Goal: Transaction & Acquisition: Purchase product/service

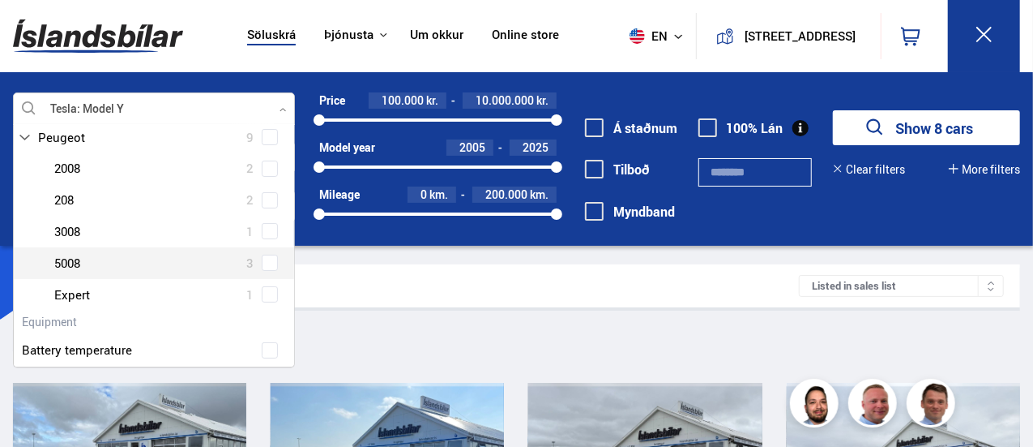
click at [112, 269] on div at bounding box center [170, 263] width 240 height 24
drag, startPoint x: 112, startPoint y: 269, endPoint x: 260, endPoint y: 260, distance: 148.6
click at [260, 260] on div "Peugeot 5008 3" at bounding box center [154, 263] width 280 height 32
click at [269, 263] on span at bounding box center [270, 262] width 16 height 16
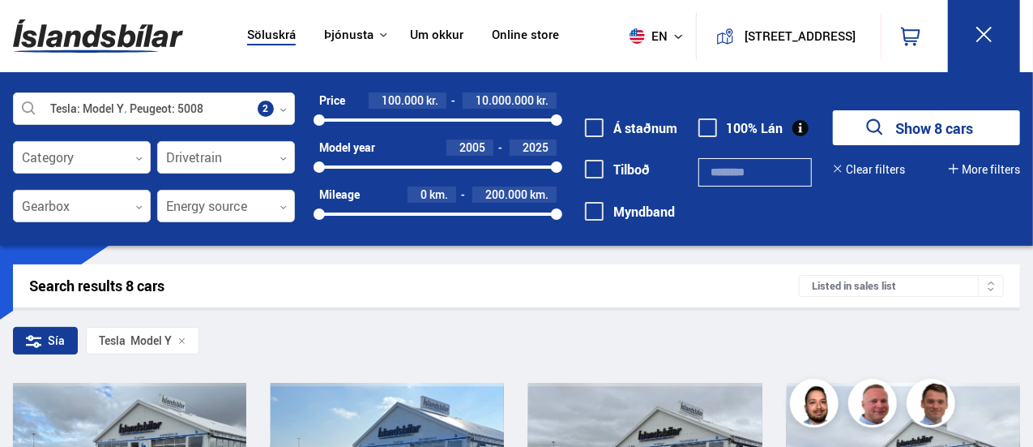
click at [919, 124] on button "Show 8 cars" at bounding box center [926, 127] width 187 height 35
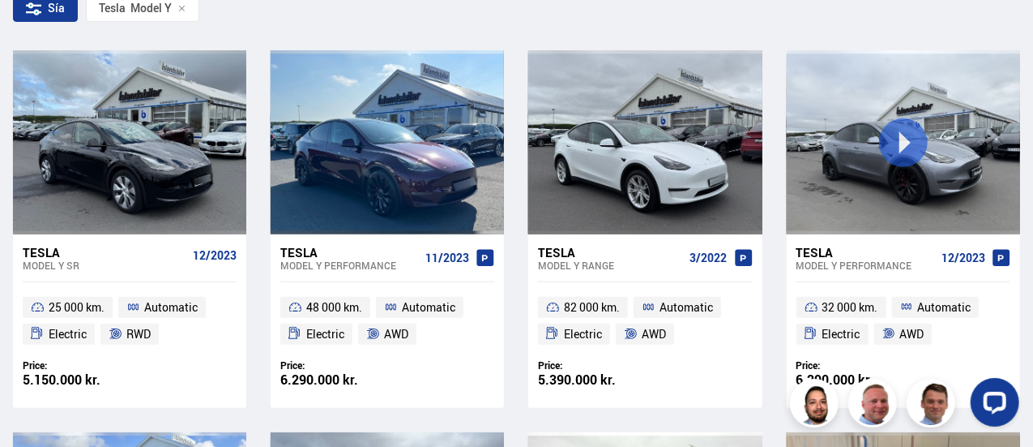
scroll to position [333, 0]
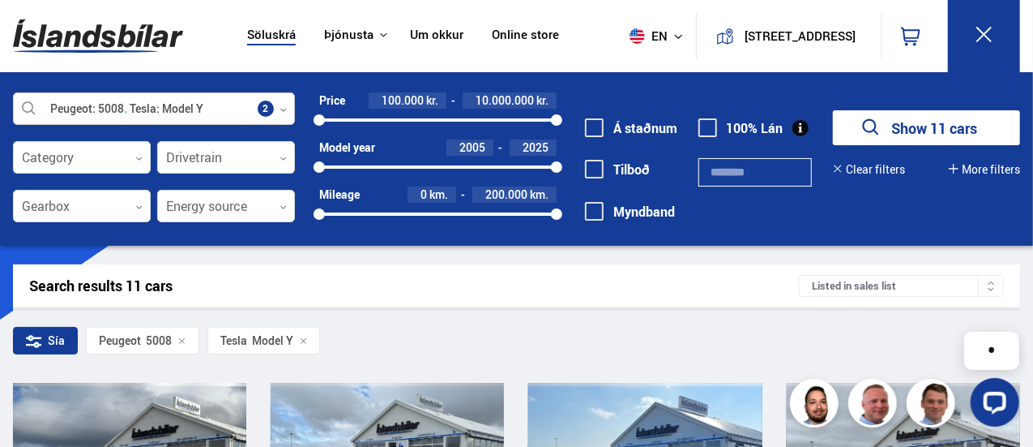
click at [240, 115] on div at bounding box center [154, 109] width 282 height 32
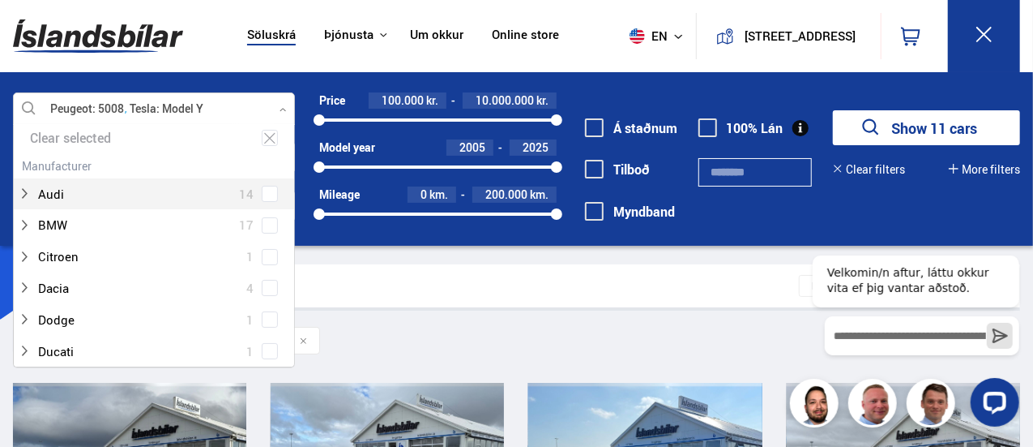
scroll to position [70, 0]
click at [204, 109] on div at bounding box center [154, 109] width 282 height 32
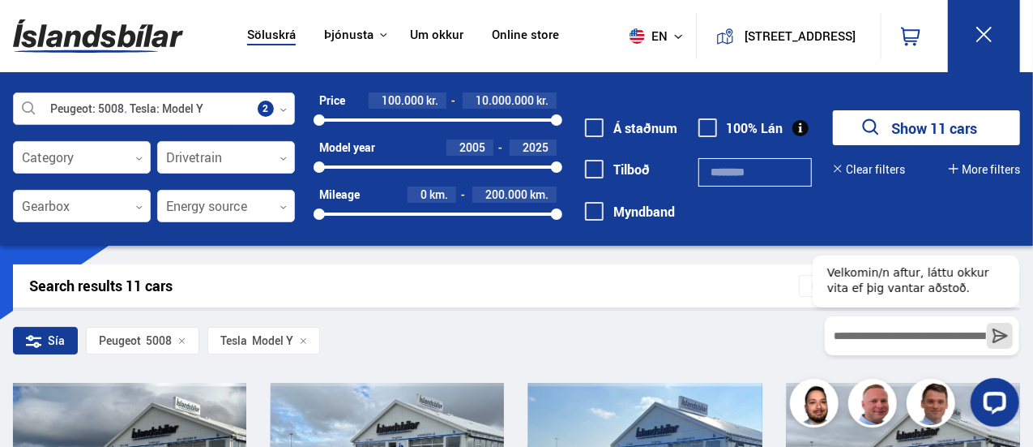
click at [270, 108] on div at bounding box center [154, 109] width 282 height 32
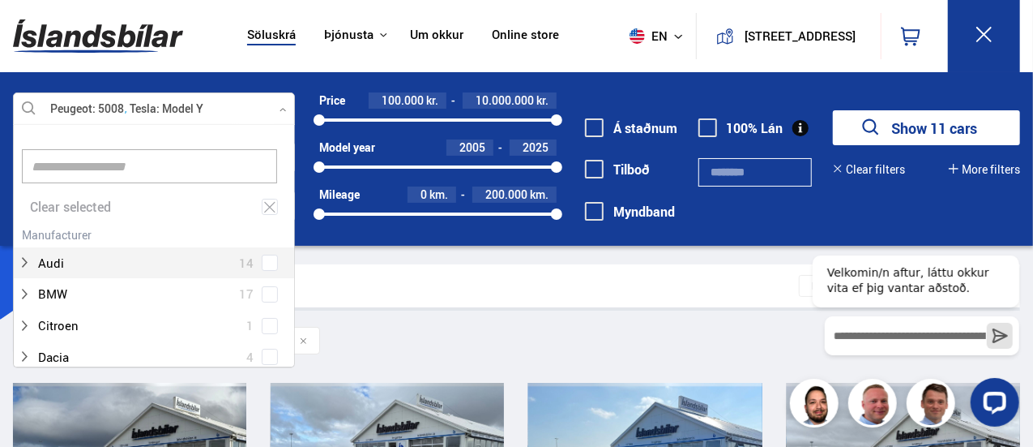
scroll to position [242, 277]
click at [273, 207] on icon at bounding box center [270, 206] width 15 height 15
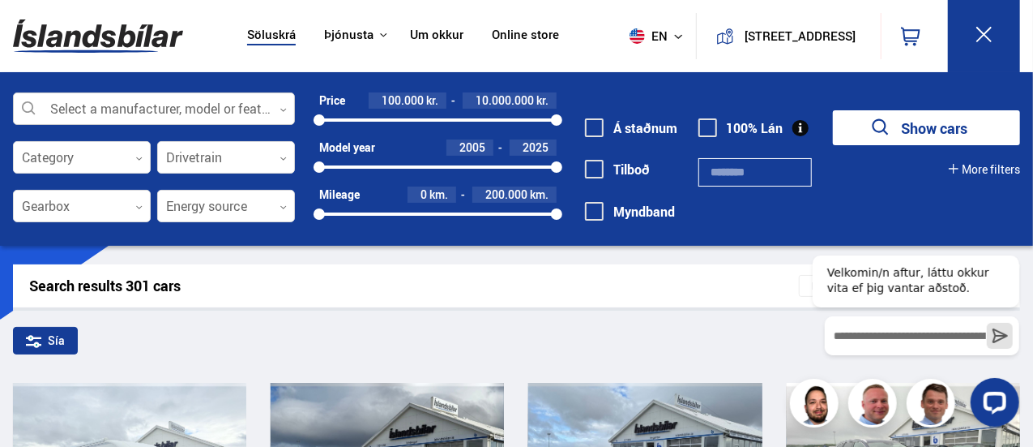
click at [197, 110] on div at bounding box center [154, 109] width 282 height 32
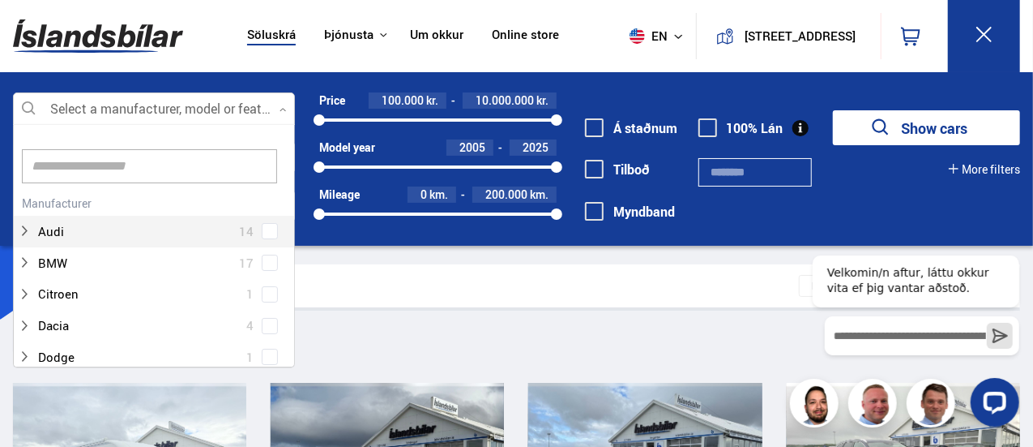
scroll to position [242, 277]
click at [147, 156] on input at bounding box center [149, 166] width 255 height 34
click at [71, 169] on input at bounding box center [149, 166] width 255 height 34
click at [43, 110] on div at bounding box center [154, 109] width 282 height 32
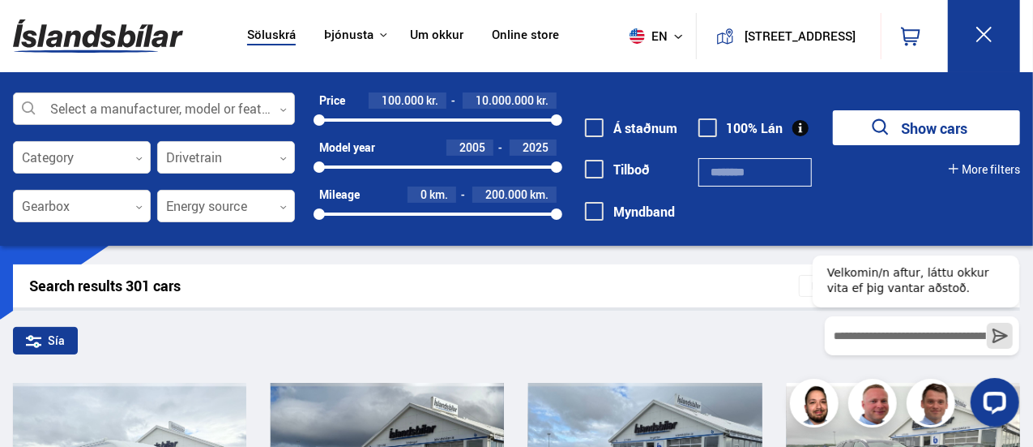
click at [86, 118] on div at bounding box center [154, 109] width 282 height 32
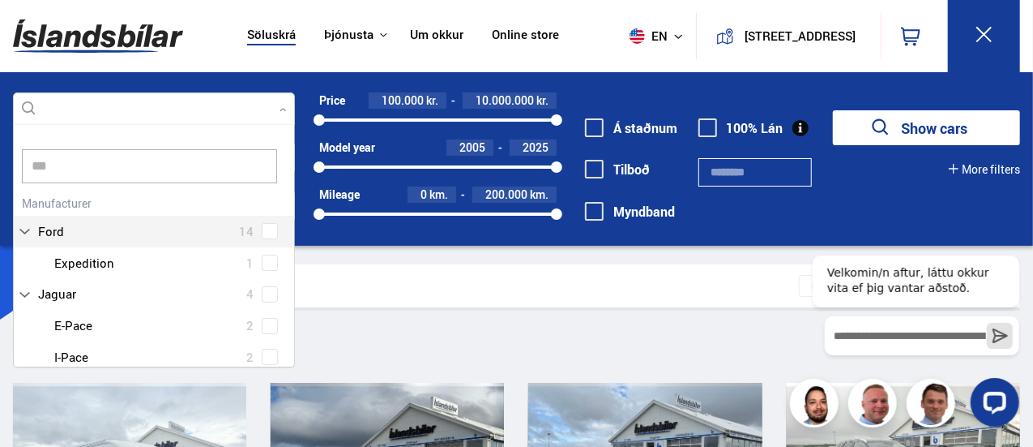
scroll to position [0, 0]
click at [270, 359] on div "Peugeot 2008 2 Peugeot 208 2 Peugeot 3008 1 Peugeot 5008 3 Peugeot Expert 1" at bounding box center [154, 325] width 280 height 157
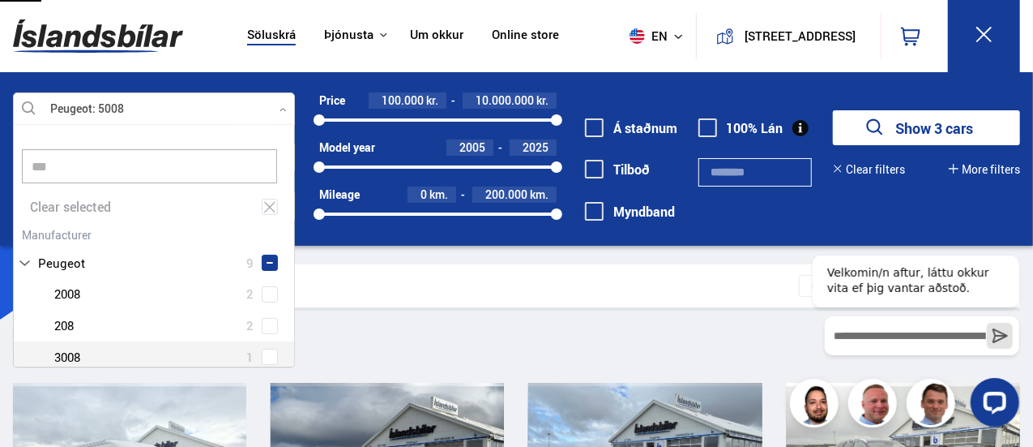
type input "***"
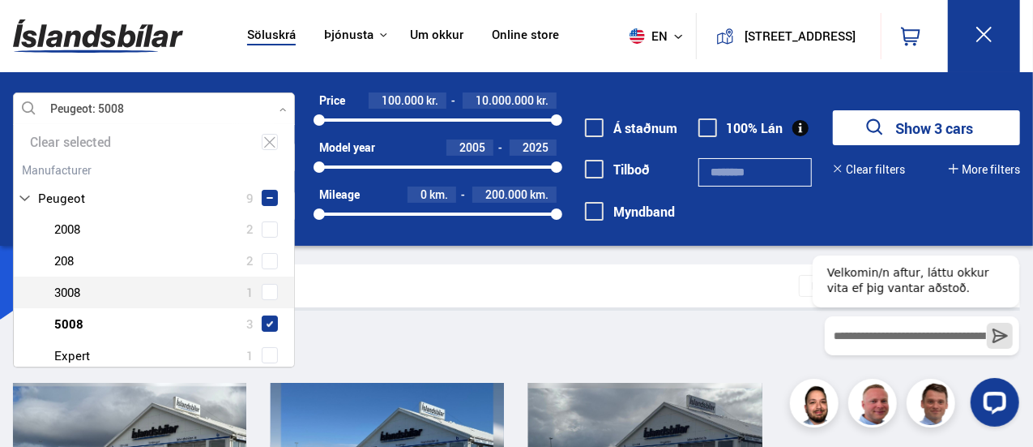
scroll to position [104, 0]
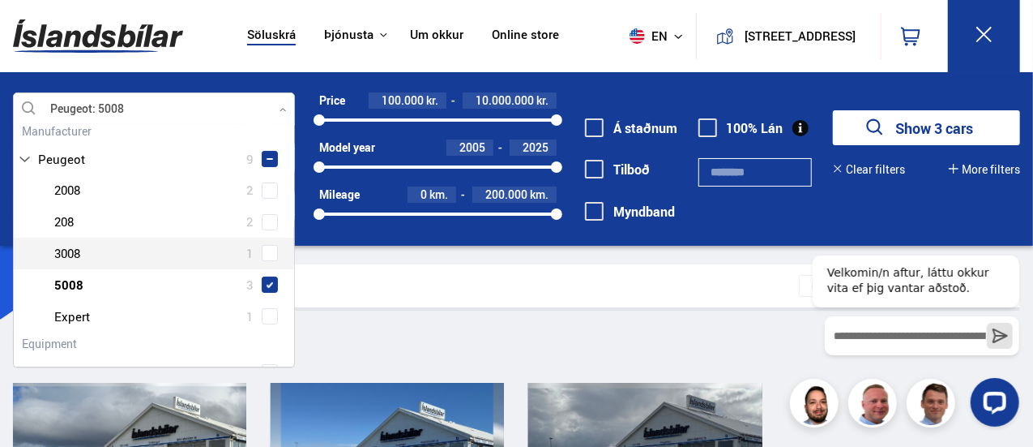
click at [928, 116] on button "Show 3 cars" at bounding box center [926, 127] width 187 height 35
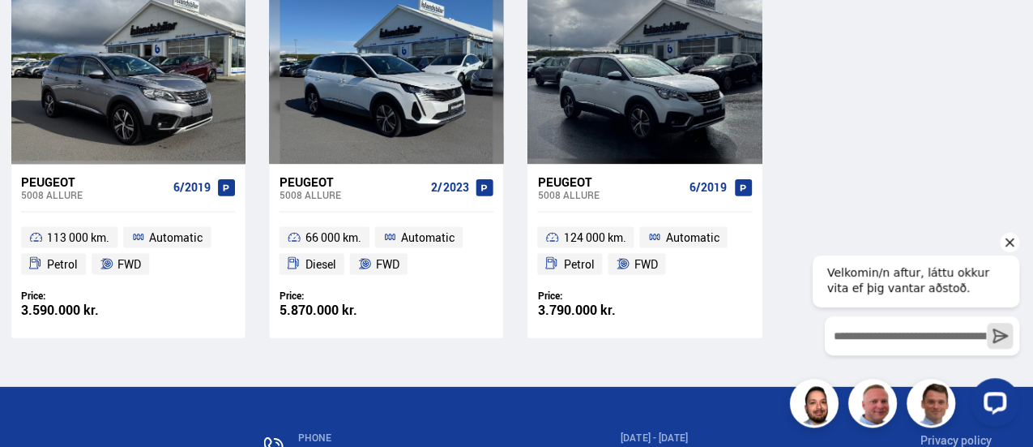
scroll to position [403, 0]
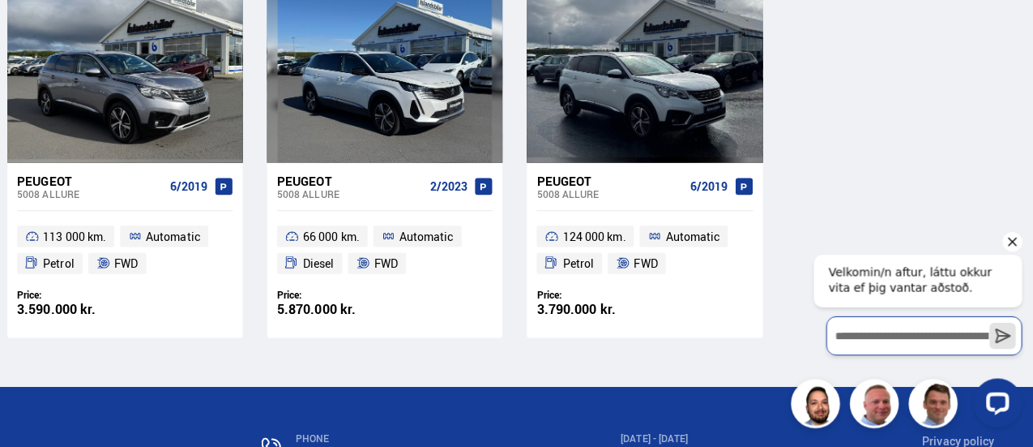
click at [887, 336] on input "Skrifaðu skilaboðin hér inn og ýttu á Enter til að senda" at bounding box center [923, 334] width 194 height 39
type input "**"
click at [988, 322] on button "Send a message" at bounding box center [1001, 335] width 26 height 26
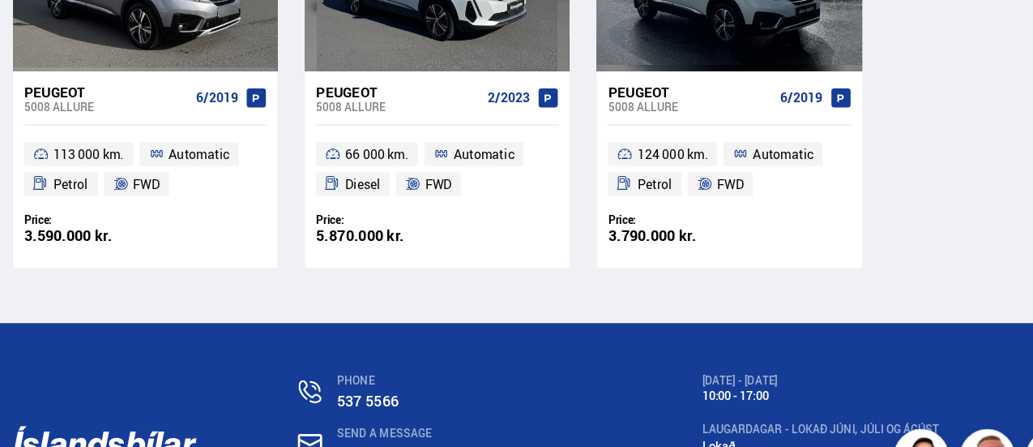
scroll to position [502, 0]
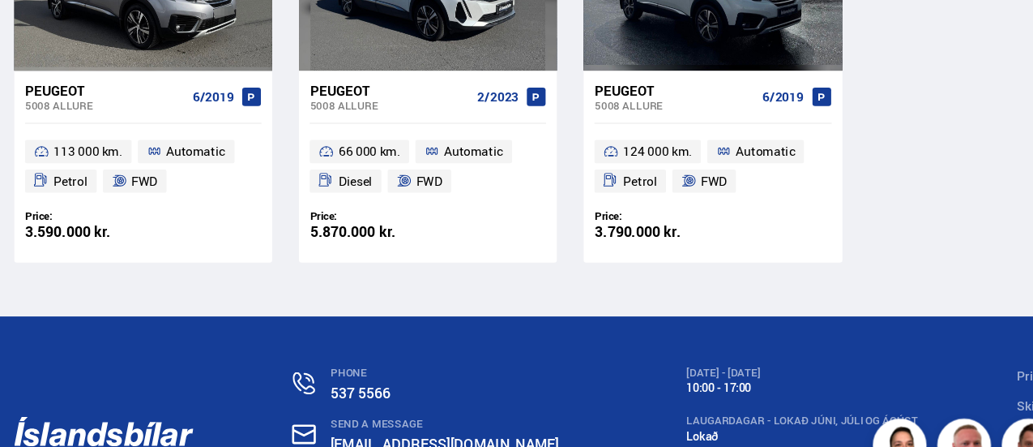
click at [424, 206] on div "Price: 5.870.000 kr. Target price/Exchange price 5.870.000 kr." at bounding box center [387, 204] width 214 height 30
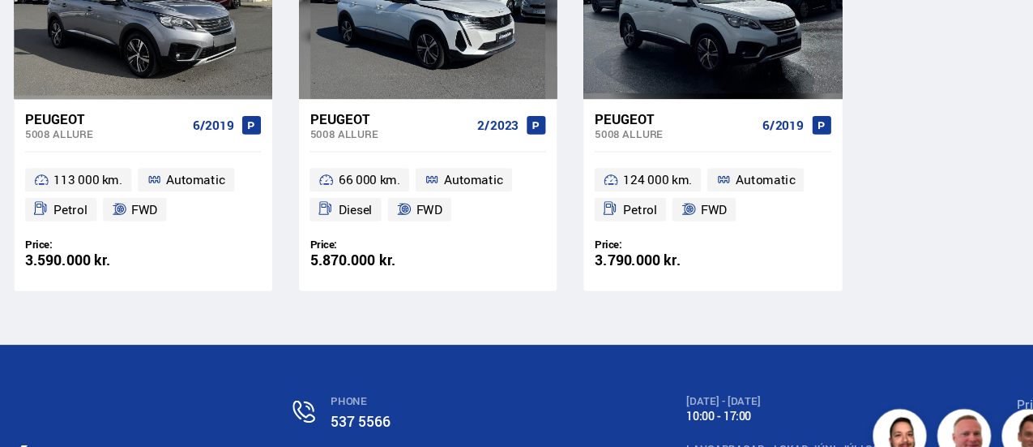
scroll to position [468, 0]
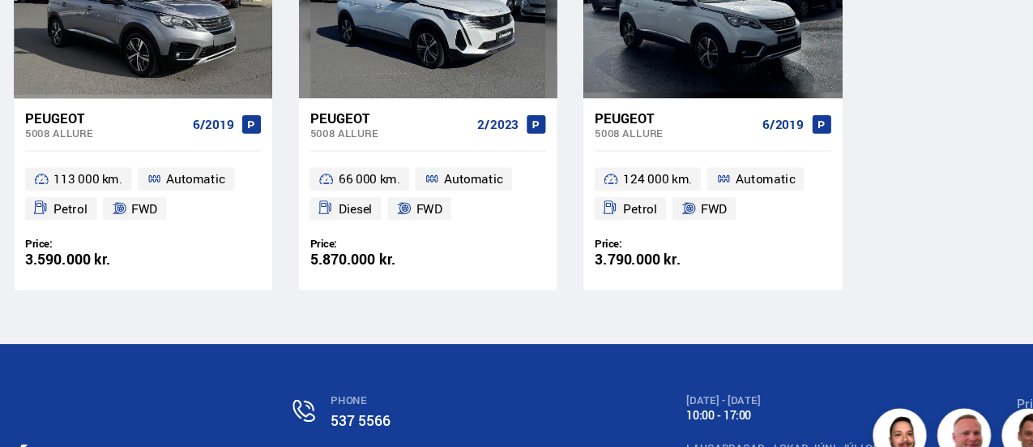
click at [557, 342] on div "PHONE [PHONE_NUMBER] SEND A MESSAGE [EMAIL_ADDRESS][DOMAIN_NAME] ADDRESS [STREE…" at bounding box center [516, 430] width 1033 height 220
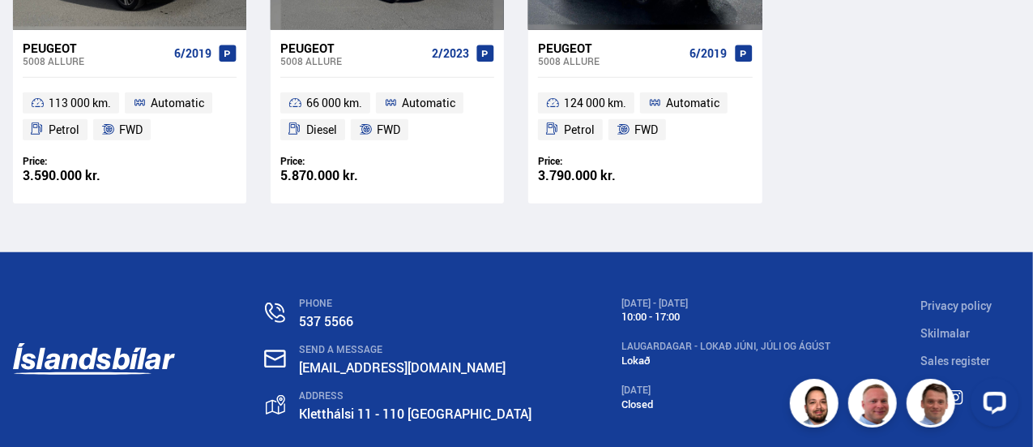
scroll to position [566, 0]
